Goal: Task Accomplishment & Management: Complete application form

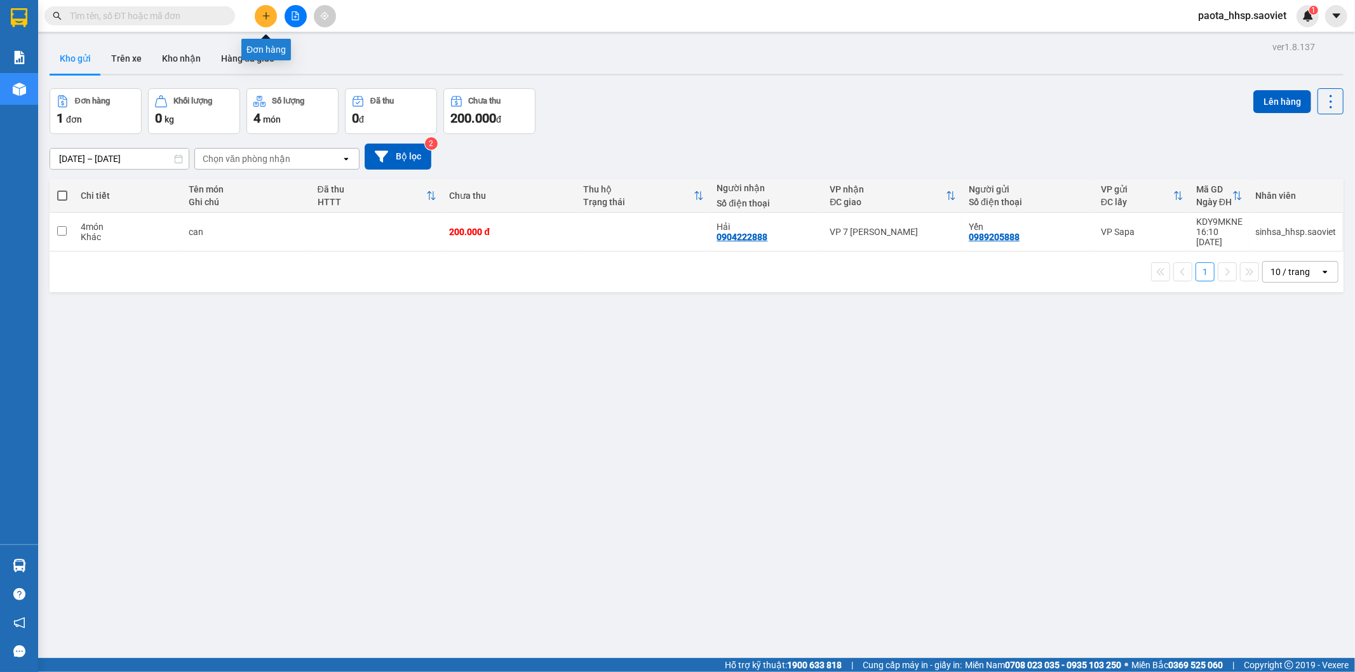
click at [263, 16] on icon "plus" at bounding box center [265, 15] width 7 height 1
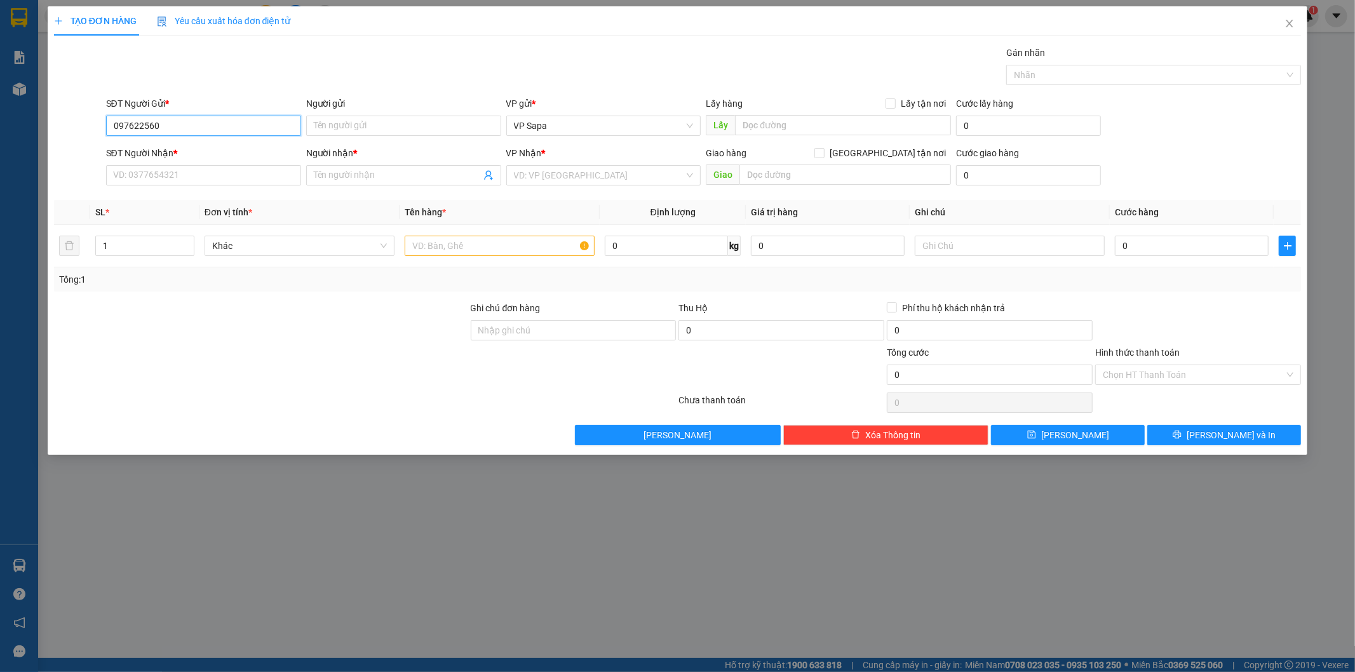
type input "0976225602"
click at [202, 151] on div "0976225602 - Thơ" at bounding box center [204, 151] width 180 height 14
type input "Thơ"
type input "0397467102"
type input "Vinh"
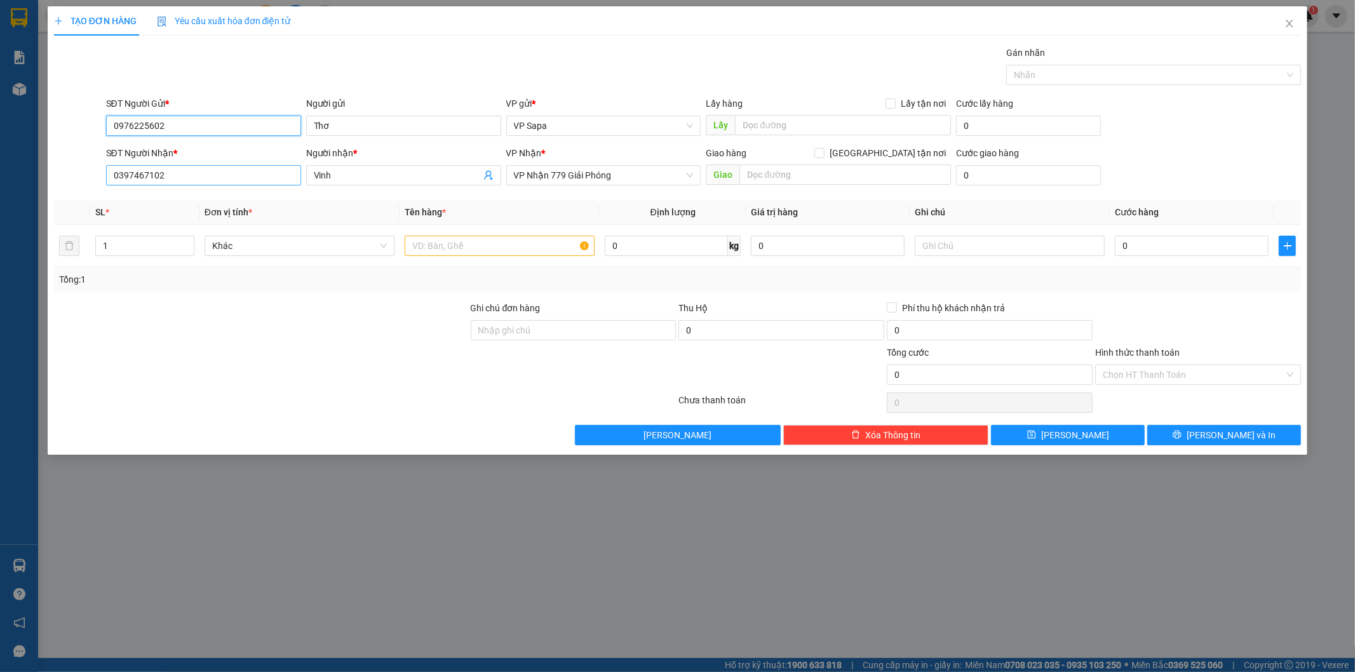
type input "0976225602"
click at [188, 175] on input "0397467102" at bounding box center [203, 175] width 195 height 20
drag, startPoint x: 188, startPoint y: 175, endPoint x: 0, endPoint y: 180, distance: 188.2
click at [0, 180] on div "TẠO ĐƠN HÀNG Yêu cầu xuất hóa đơn điện tử Transit Pickup Surcharge Ids Transit …" at bounding box center [677, 336] width 1355 height 672
type input "0976778026"
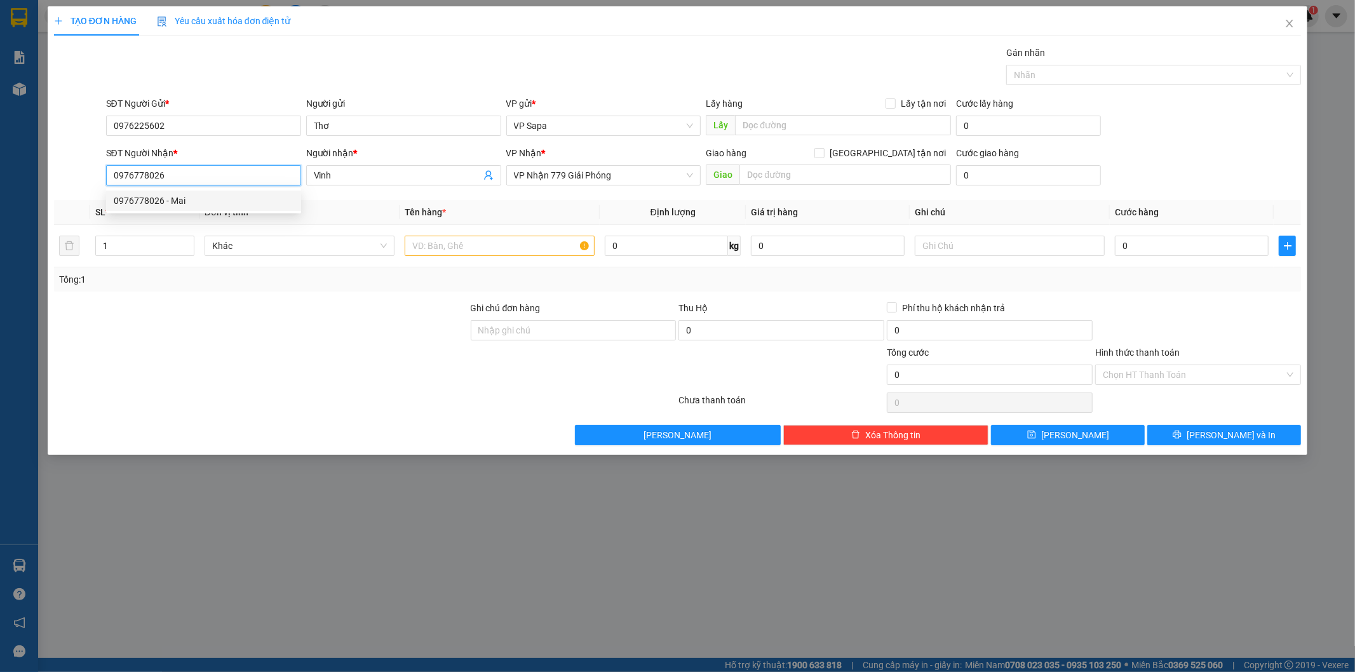
click at [172, 204] on div "0976778026 - Mai" at bounding box center [204, 201] width 180 height 14
type input "Mai"
type input "0976778026"
click at [426, 250] on input "text" at bounding box center [500, 246] width 190 height 20
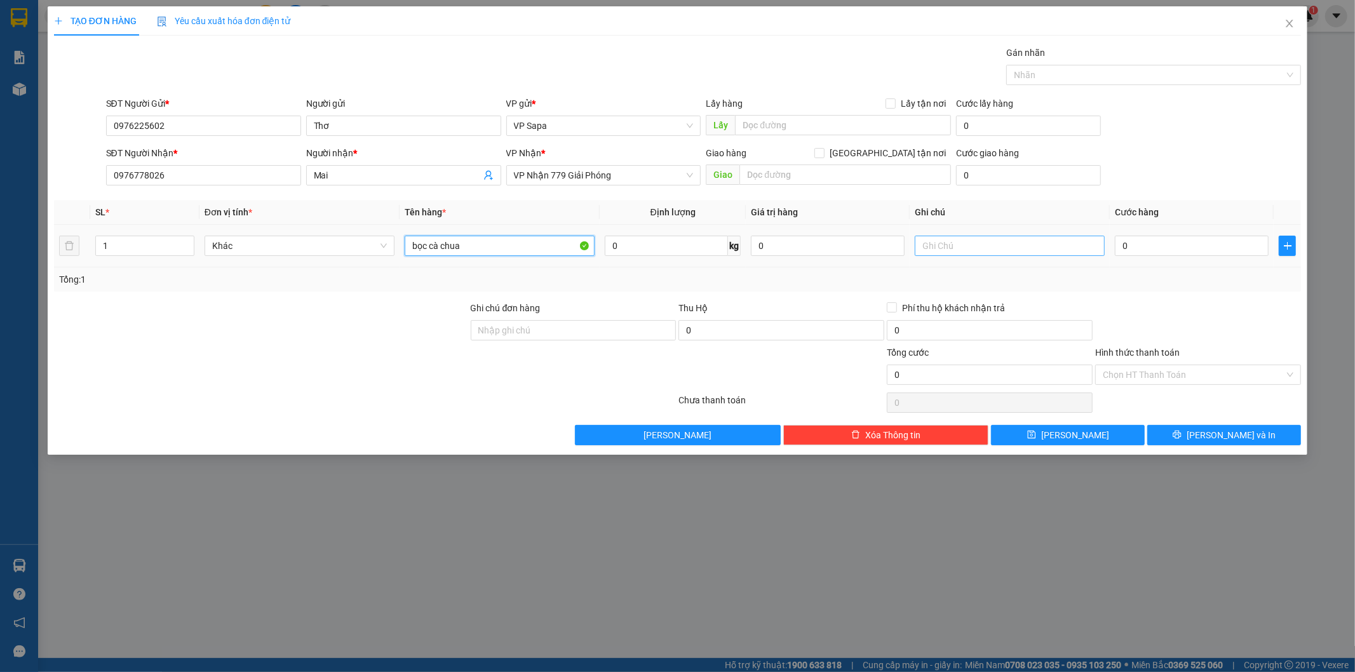
type input "bọc cà chua"
click at [985, 243] on input "text" at bounding box center [1010, 246] width 190 height 20
type input "hkc"
click at [1172, 245] on input "0" at bounding box center [1192, 246] width 154 height 20
type input "050"
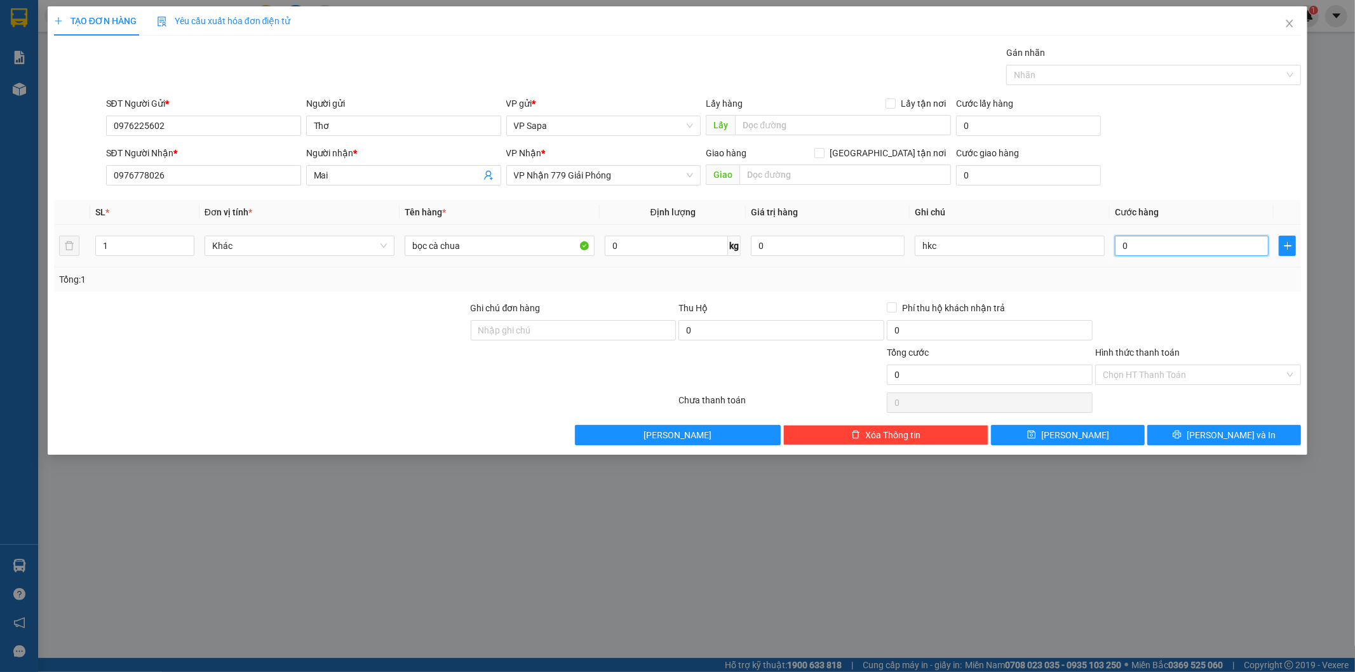
type input "50"
type input "50.000"
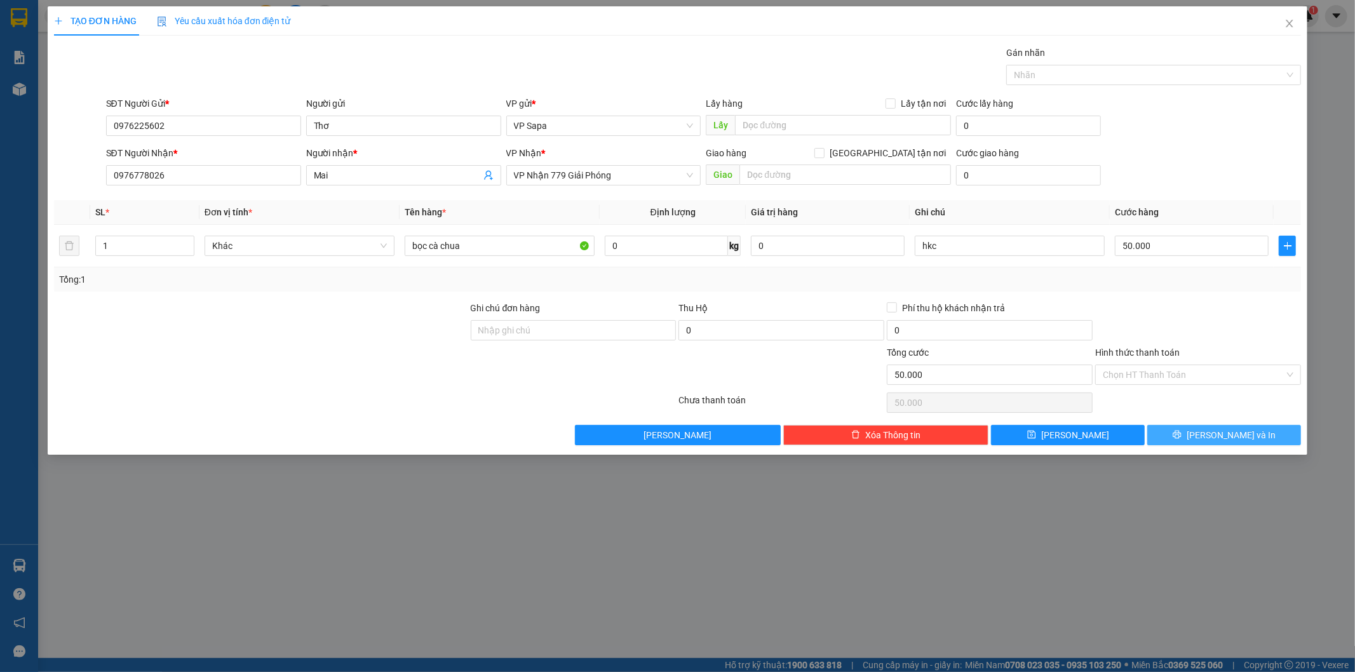
click at [1225, 430] on span "Lưu và In" at bounding box center [1231, 435] width 89 height 14
